Goal: Information Seeking & Learning: Learn about a topic

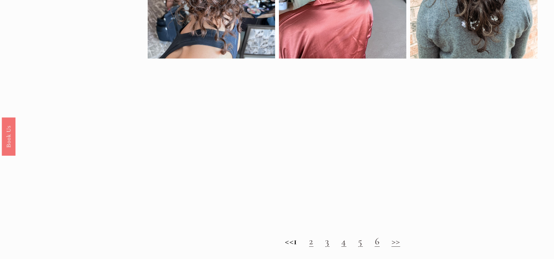
scroll to position [546, 0]
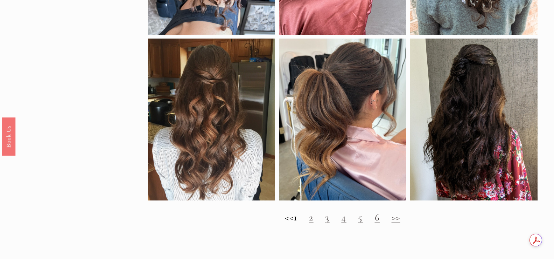
click at [313, 223] on link "2" at bounding box center [311, 217] width 4 height 12
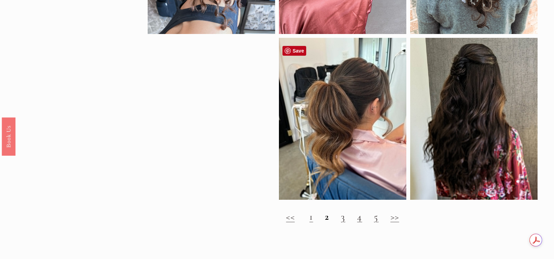
scroll to position [567, 0]
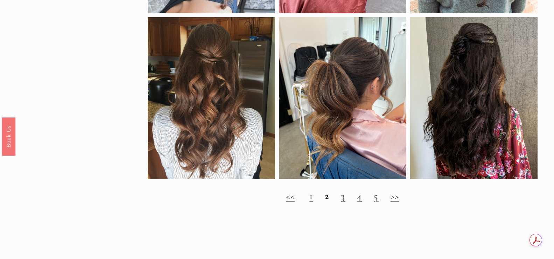
click at [344, 202] on link "3" at bounding box center [343, 196] width 4 height 12
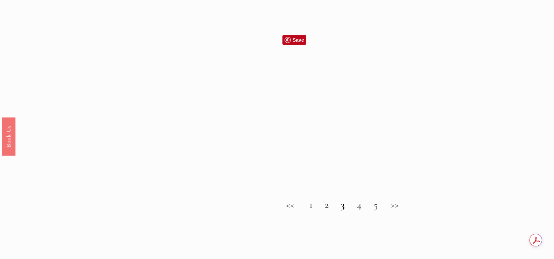
scroll to position [714, 0]
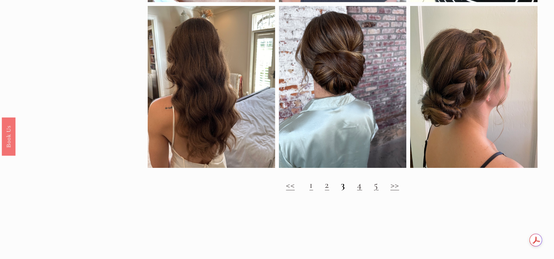
click at [361, 190] on link "4" at bounding box center [359, 185] width 5 height 12
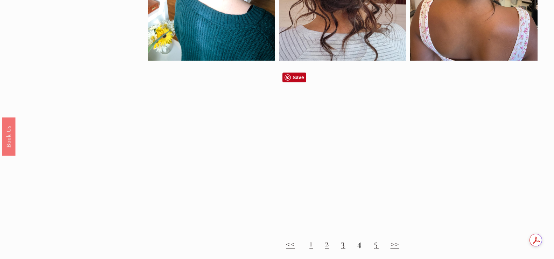
scroll to position [560, 0]
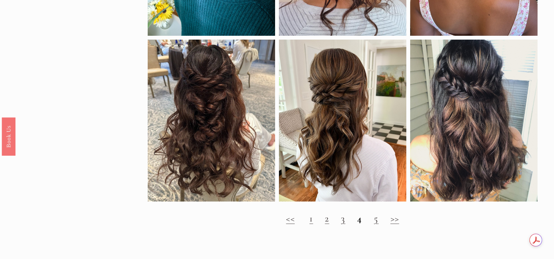
click at [374, 224] on link "5" at bounding box center [376, 218] width 5 height 12
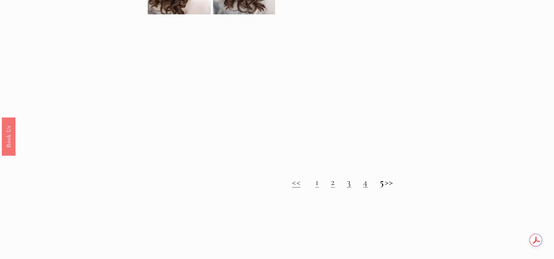
scroll to position [644, 0]
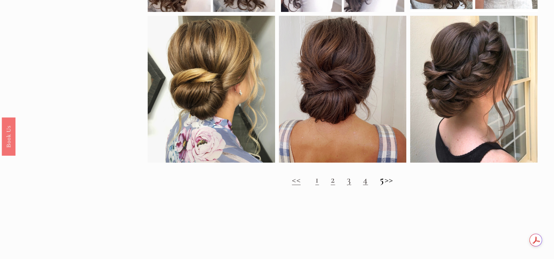
click at [380, 185] on strong "5" at bounding box center [382, 179] width 5 height 12
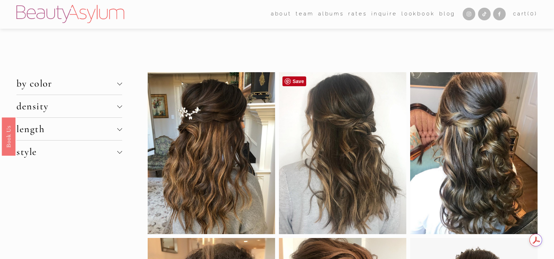
scroll to position [0, 0]
